Goal: Task Accomplishment & Management: Manage account settings

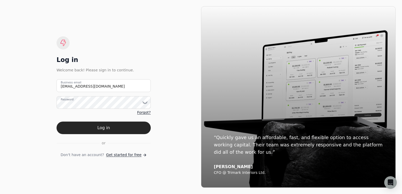
click at [103, 127] on button "Log in" at bounding box center [104, 128] width 94 height 13
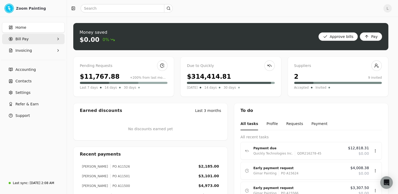
click at [31, 38] on Pay "Bill Pay" at bounding box center [33, 39] width 63 height 10
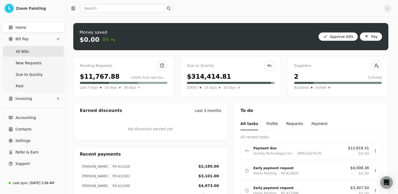
click at [49, 52] on Bills "All Bills" at bounding box center [33, 51] width 60 height 10
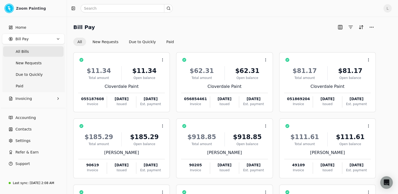
click at [40, 104] on div "Home Bill Pay All Bills New Requests Due to Quickly Paid Invoicing" at bounding box center [33, 63] width 67 height 86
click at [40, 101] on button "Invoicing" at bounding box center [33, 98] width 63 height 10
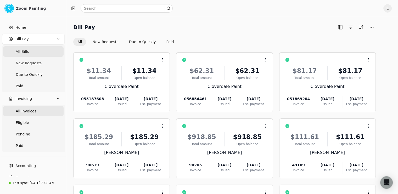
click at [34, 112] on span "All Invoices" at bounding box center [26, 111] width 21 height 5
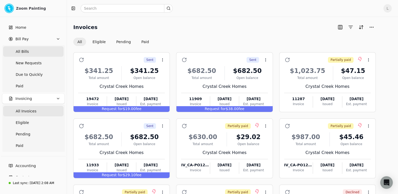
click at [28, 52] on Bills "All Bills" at bounding box center [33, 51] width 60 height 10
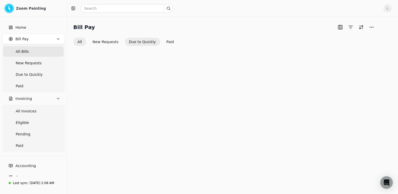
click at [144, 41] on button "Due to Quickly" at bounding box center [142, 42] width 35 height 8
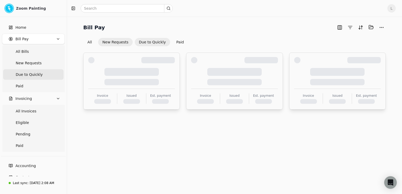
click at [115, 42] on button "New Requests" at bounding box center [115, 42] width 34 height 8
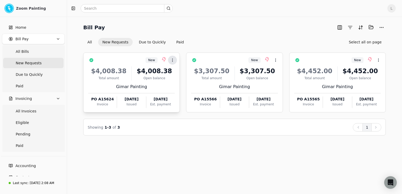
click at [174, 60] on icon at bounding box center [172, 60] width 4 height 4
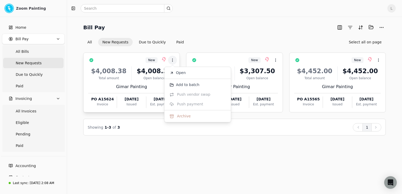
click at [132, 71] on div "$4,008.38 Total amount $4,008.38 Open balance" at bounding box center [131, 73] width 87 height 14
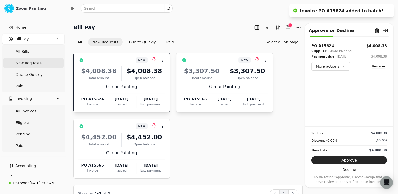
click at [203, 81] on div "$3,307.50 Total amount $3,307.50 Open balance Gimar Painting PO A15566 Invoice …" at bounding box center [224, 85] width 87 height 45
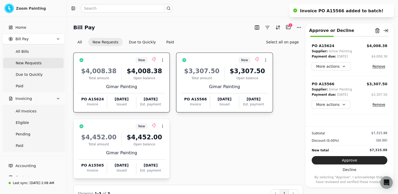
click at [125, 150] on div "Gimar Painting" at bounding box center [121, 153] width 87 height 6
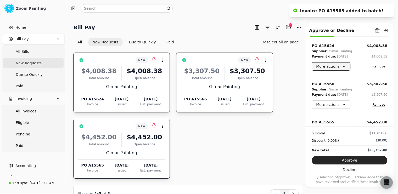
click at [338, 69] on button "More actions" at bounding box center [331, 66] width 39 height 8
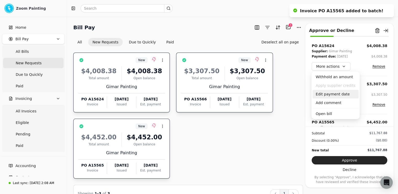
click at [338, 94] on div "Edit payment date" at bounding box center [336, 94] width 46 height 9
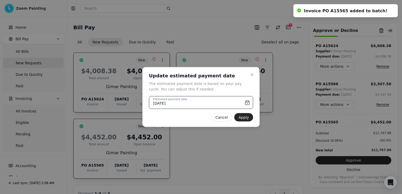
click at [250, 103] on input "[DATE]" at bounding box center [201, 102] width 104 height 13
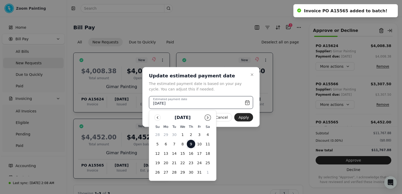
click at [206, 117] on button "Go to next month" at bounding box center [208, 118] width 6 height 6
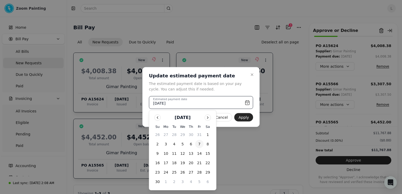
click at [197, 145] on button "7" at bounding box center [199, 144] width 8 height 8
type input "[DATE]"
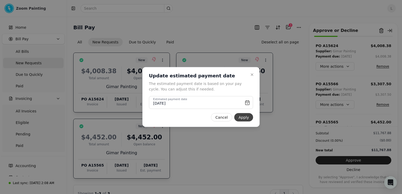
click at [242, 117] on button "Apply" at bounding box center [243, 117] width 19 height 8
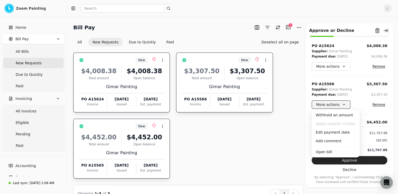
click at [341, 104] on button "More actions" at bounding box center [331, 105] width 39 height 8
click at [336, 135] on div "Edit payment date" at bounding box center [336, 132] width 46 height 9
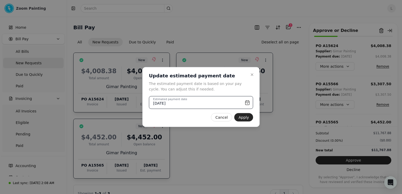
click at [233, 103] on input "[DATE]" at bounding box center [201, 102] width 104 height 13
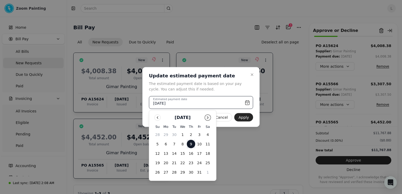
click at [207, 116] on button "Go to next month" at bounding box center [208, 118] width 6 height 6
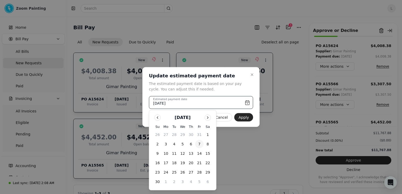
click at [198, 145] on button "7" at bounding box center [199, 144] width 8 height 8
type input "[DATE]"
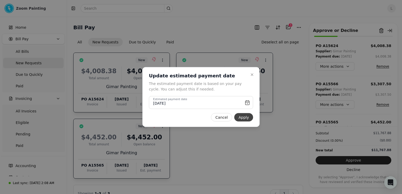
click at [242, 119] on button "Apply" at bounding box center [243, 117] width 19 height 8
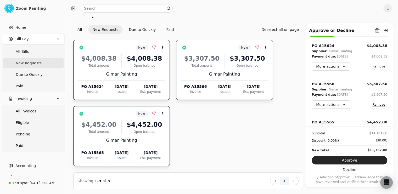
scroll to position [13, 0]
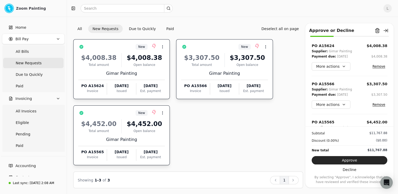
click at [330, 121] on div "PO A15565" at bounding box center [323, 122] width 23 height 5
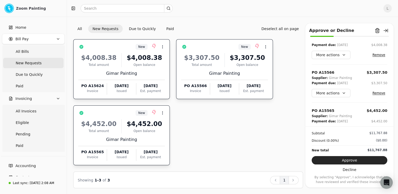
scroll to position [26, 0]
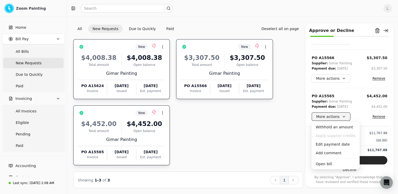
click at [339, 116] on button "More actions" at bounding box center [331, 117] width 39 height 8
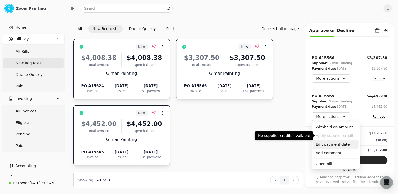
click at [336, 146] on div "Edit payment date" at bounding box center [336, 144] width 46 height 9
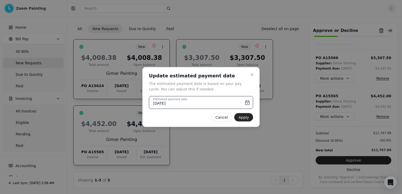
click at [220, 102] on input "[DATE]" at bounding box center [201, 102] width 104 height 13
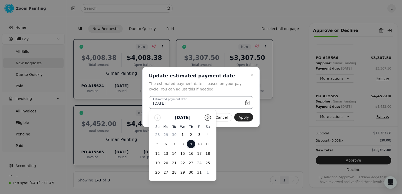
click at [209, 117] on button "Go to next month" at bounding box center [208, 118] width 6 height 6
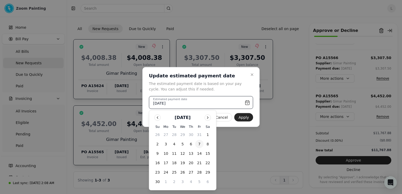
click at [198, 146] on button "7" at bounding box center [199, 144] width 8 height 8
type input "[DATE]"
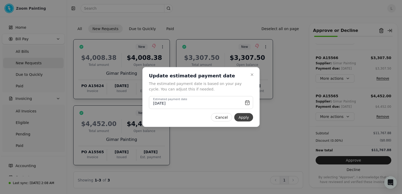
click at [246, 120] on button "Apply" at bounding box center [243, 117] width 19 height 8
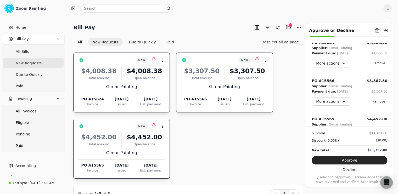
scroll to position [0, 0]
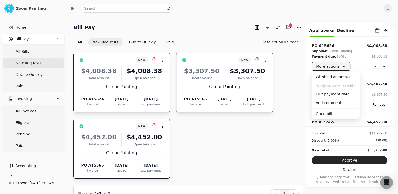
click at [333, 66] on button "More actions" at bounding box center [331, 66] width 39 height 8
click at [335, 75] on div "Withhold an amount" at bounding box center [336, 77] width 46 height 9
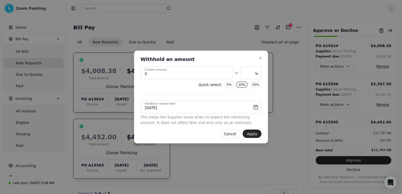
click at [242, 85] on button "10%" at bounding box center [242, 85] width 12 height 6
type amount "400.838"
type input "10"
click at [254, 134] on button "Apply" at bounding box center [252, 134] width 19 height 8
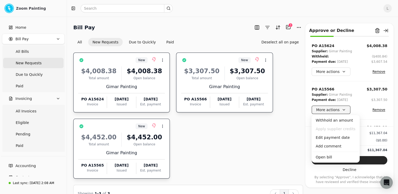
click at [344, 110] on button "More actions" at bounding box center [331, 110] width 39 height 8
click at [334, 122] on div "Withhold an amount" at bounding box center [336, 120] width 46 height 9
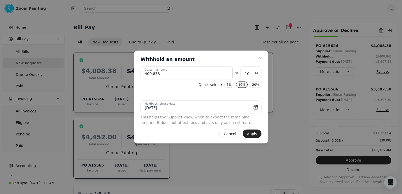
click at [246, 85] on button "10%" at bounding box center [242, 85] width 12 height 6
type amount "330.75"
click at [258, 135] on button "Apply" at bounding box center [252, 134] width 19 height 8
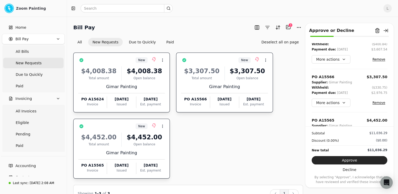
scroll to position [37, 0]
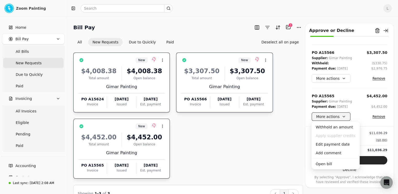
click at [340, 118] on button "More actions" at bounding box center [331, 117] width 39 height 8
click at [336, 126] on div "Withhold an amount" at bounding box center [336, 127] width 46 height 9
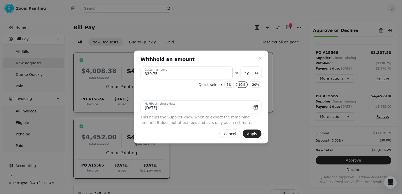
click at [241, 85] on button "10%" at bounding box center [242, 85] width 12 height 6
type amount "445.2"
click at [254, 135] on button "Apply" at bounding box center [252, 134] width 19 height 8
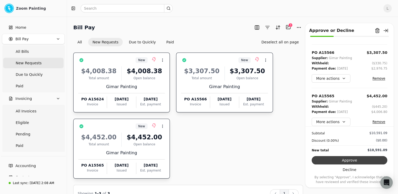
click at [344, 161] on button "Approve" at bounding box center [350, 160] width 76 height 8
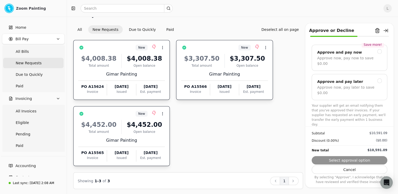
scroll to position [13, 0]
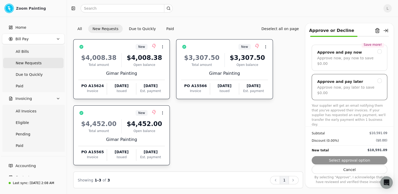
click at [366, 92] on div "Approve now, pay later to save $0.00" at bounding box center [349, 90] width 65 height 11
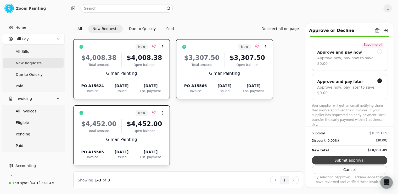
click at [356, 159] on button "Submit approval" at bounding box center [350, 160] width 76 height 8
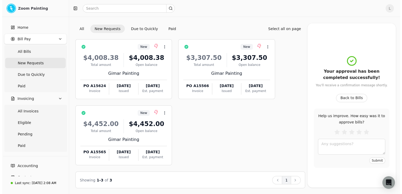
scroll to position [0, 0]
